Goal: Navigation & Orientation: Find specific page/section

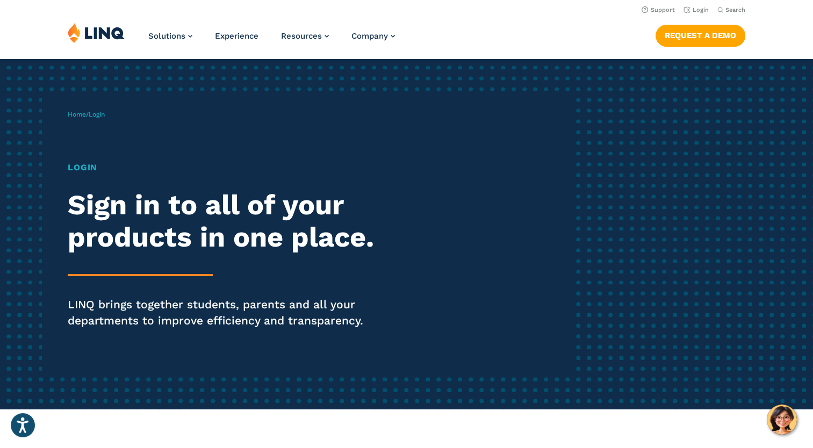
click at [98, 168] on h1 "Login" at bounding box center [224, 167] width 313 height 13
click at [95, 164] on h1 "Login" at bounding box center [224, 167] width 313 height 13
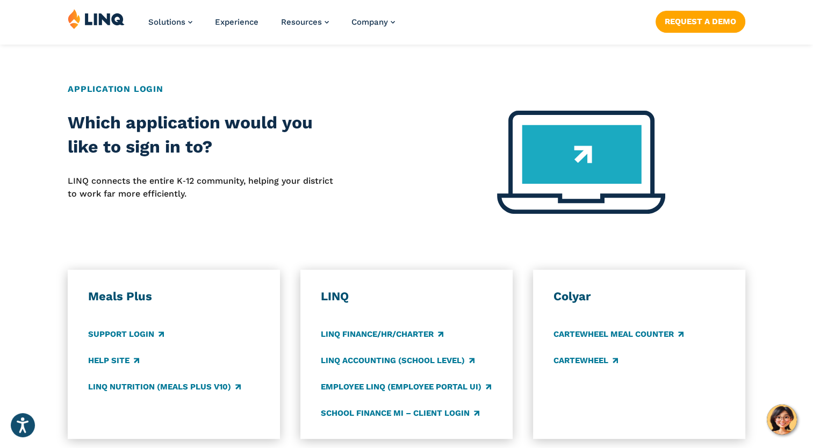
scroll to position [379, 0]
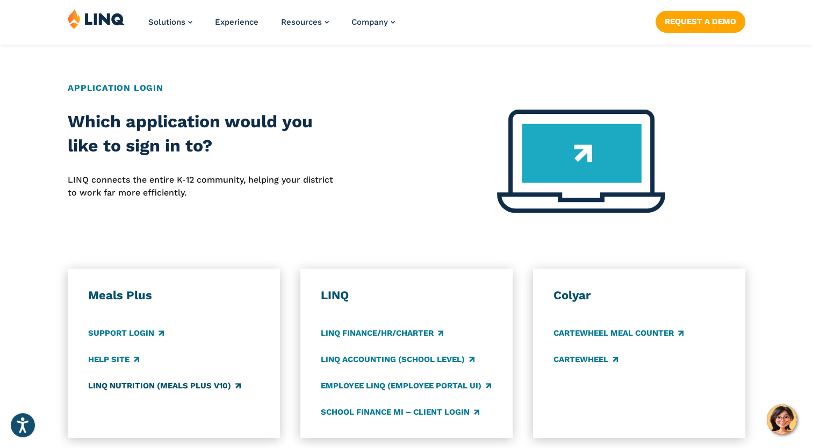
click at [125, 387] on link "LINQ Nutrition (Meals Plus v10)" at bounding box center [164, 386] width 153 height 12
